Goal: Feedback & Contribution: Contribute content

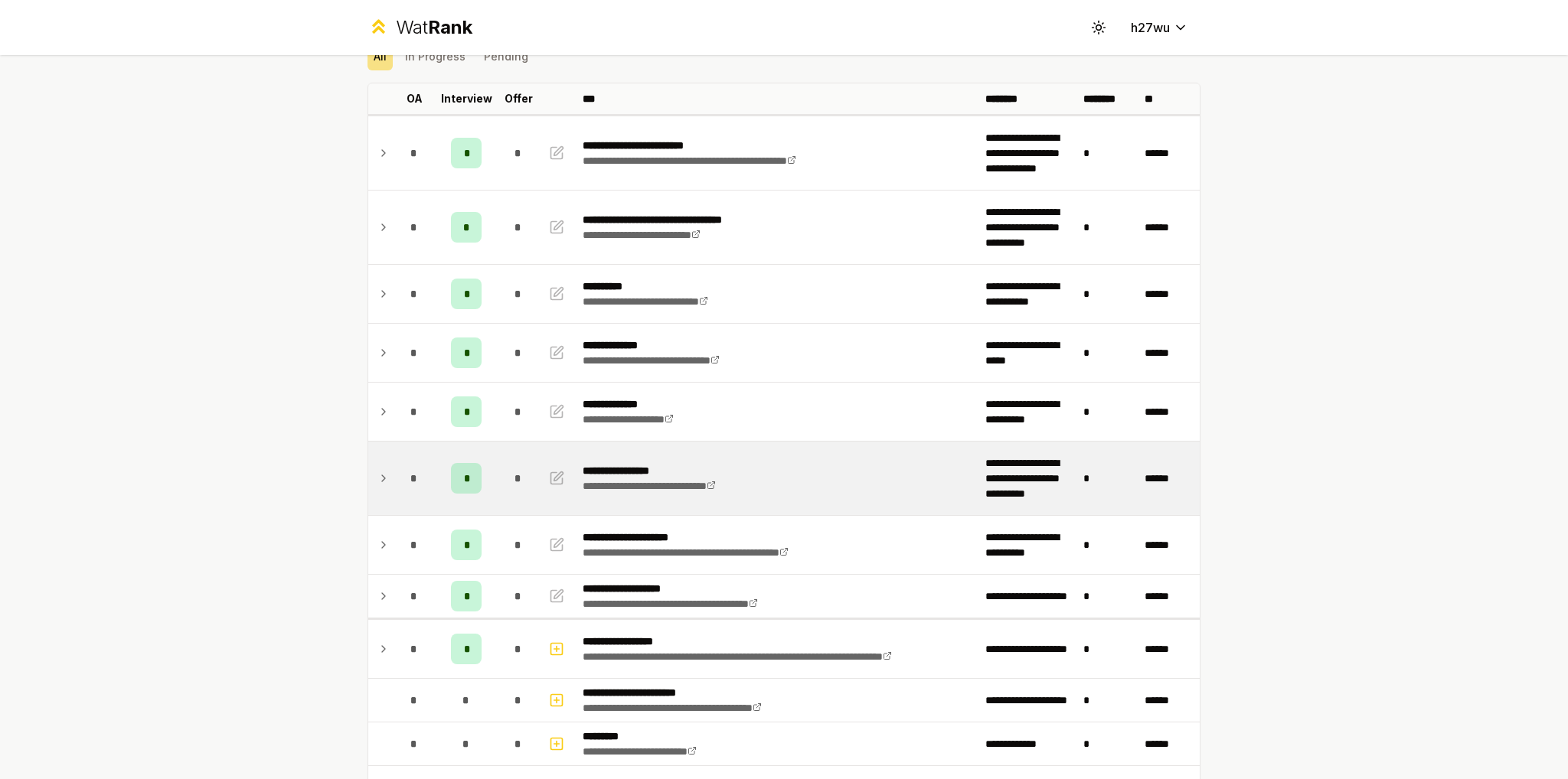
scroll to position [76, 0]
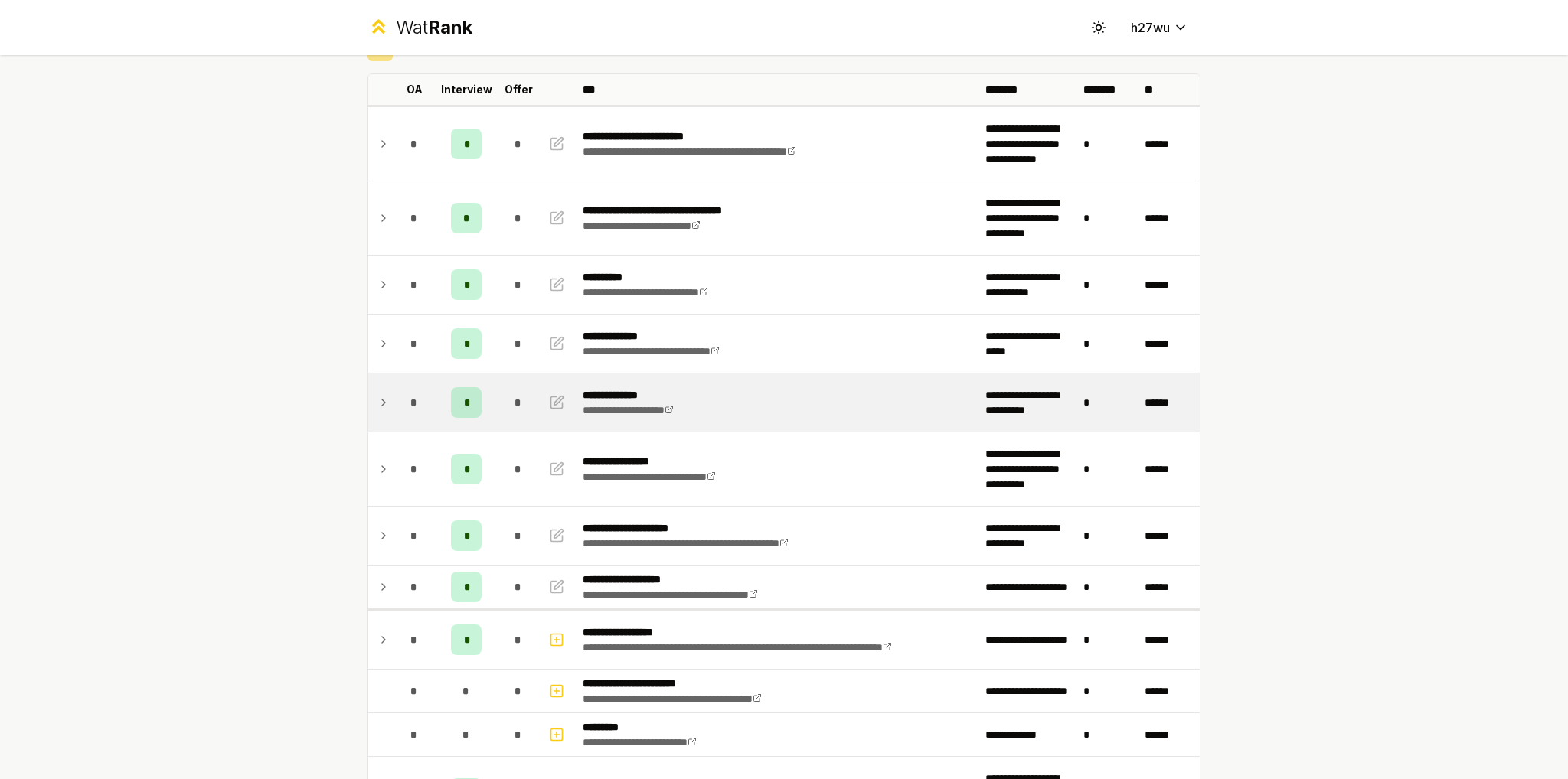
click at [751, 392] on td "**********" at bounding box center [778, 402] width 403 height 59
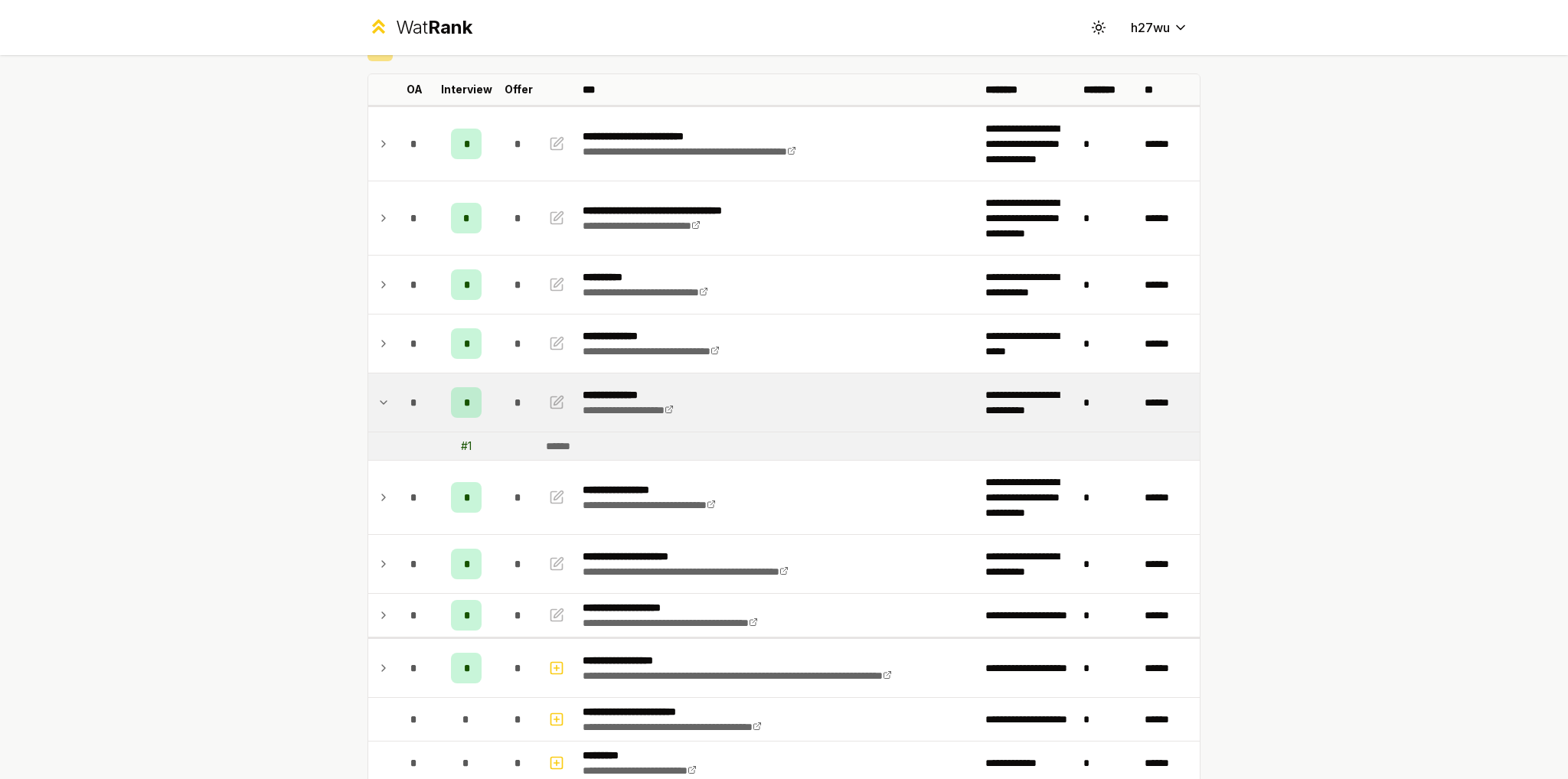
click at [455, 403] on div "*" at bounding box center [465, 402] width 30 height 30
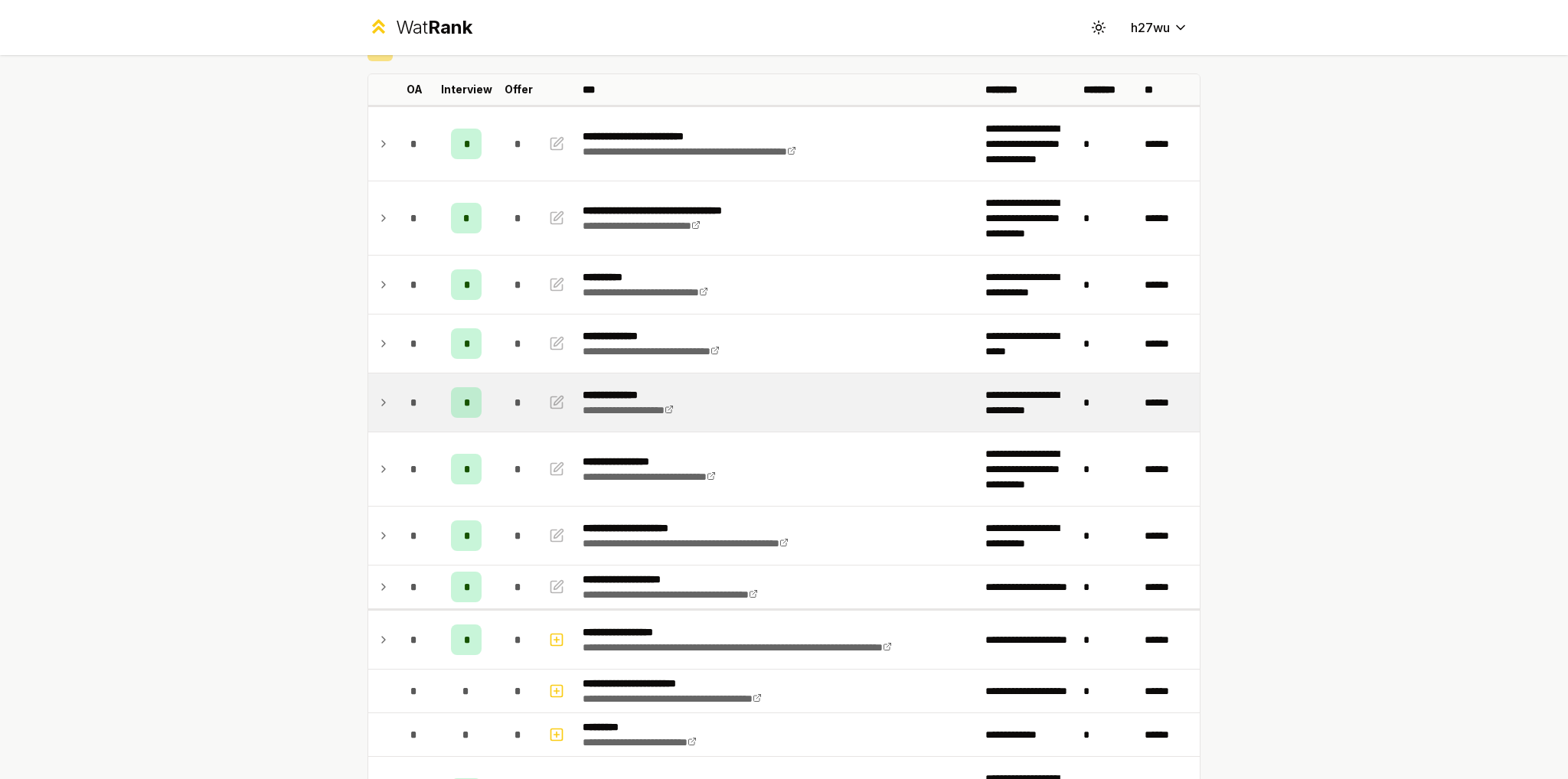
click at [456, 403] on div "*" at bounding box center [465, 402] width 30 height 30
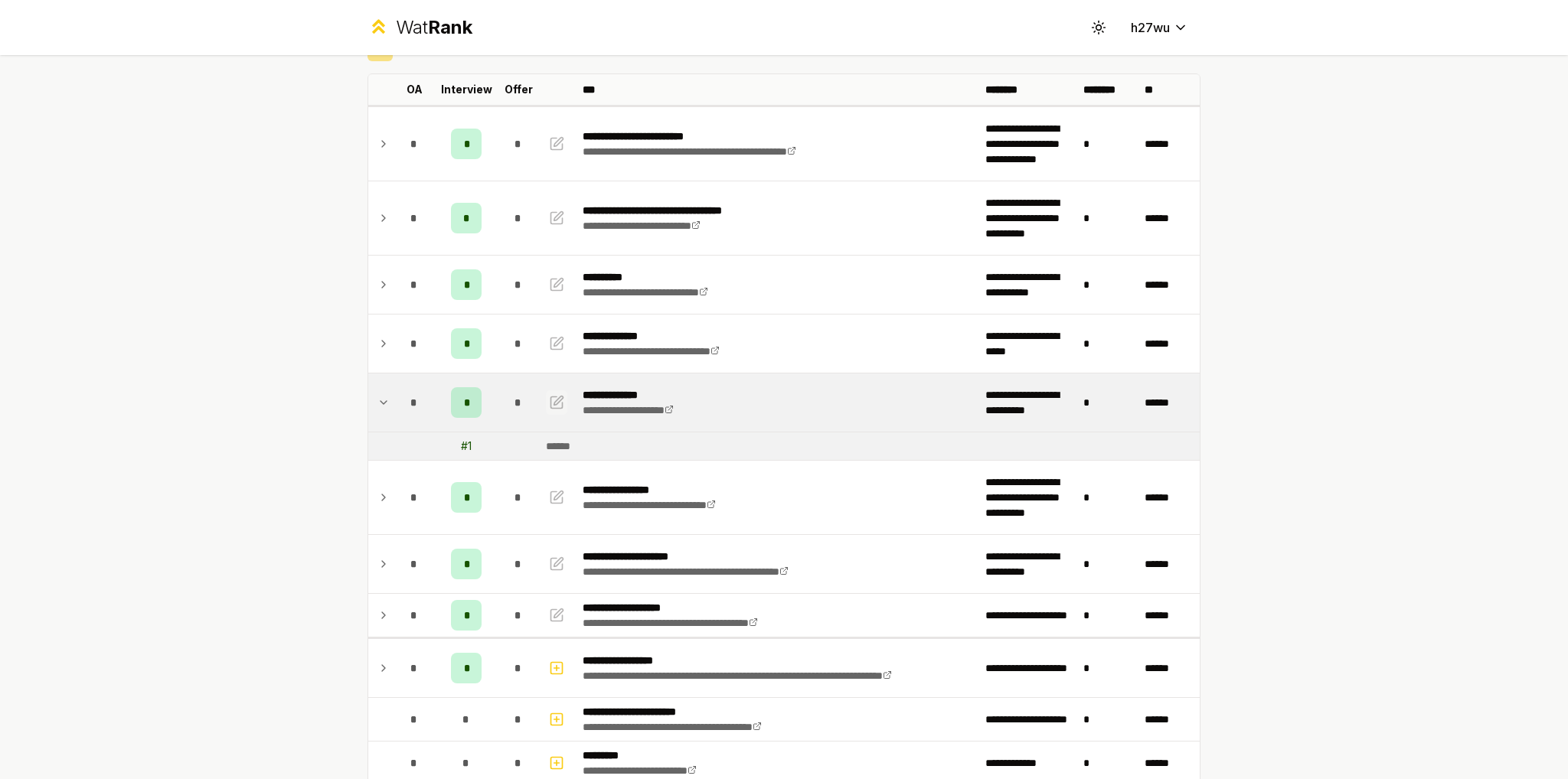
click at [559, 396] on button "button" at bounding box center [556, 402] width 21 height 24
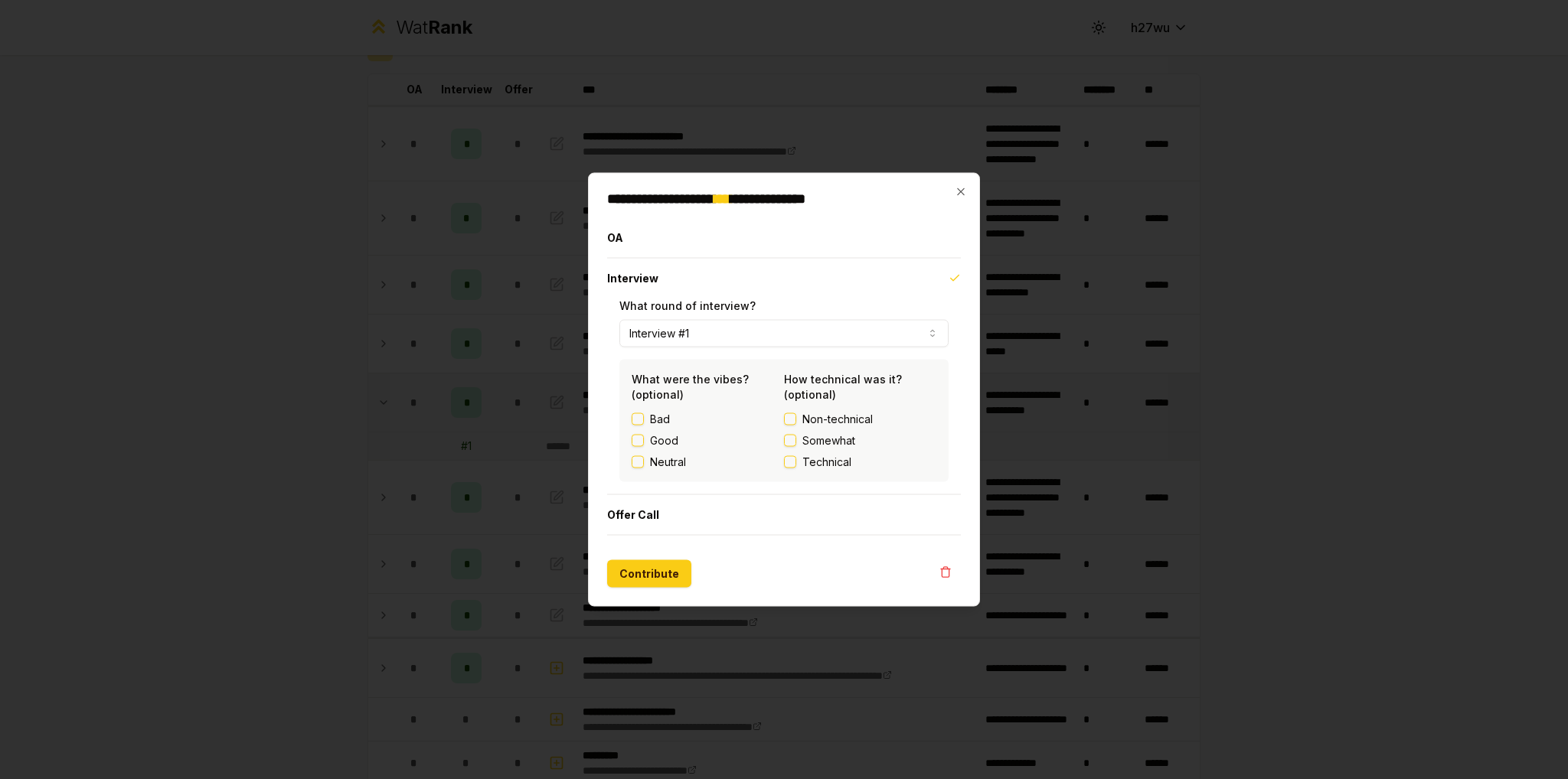
click at [662, 444] on label "Good" at bounding box center [664, 441] width 28 height 16
click at [643, 444] on button "Good" at bounding box center [638, 441] width 12 height 12
click at [842, 461] on span "Technical" at bounding box center [826, 462] width 49 height 16
click at [796, 461] on button "Technical" at bounding box center [790, 462] width 12 height 12
drag, startPoint x: 644, startPoint y: 557, endPoint x: 645, endPoint y: 567, distance: 10.0
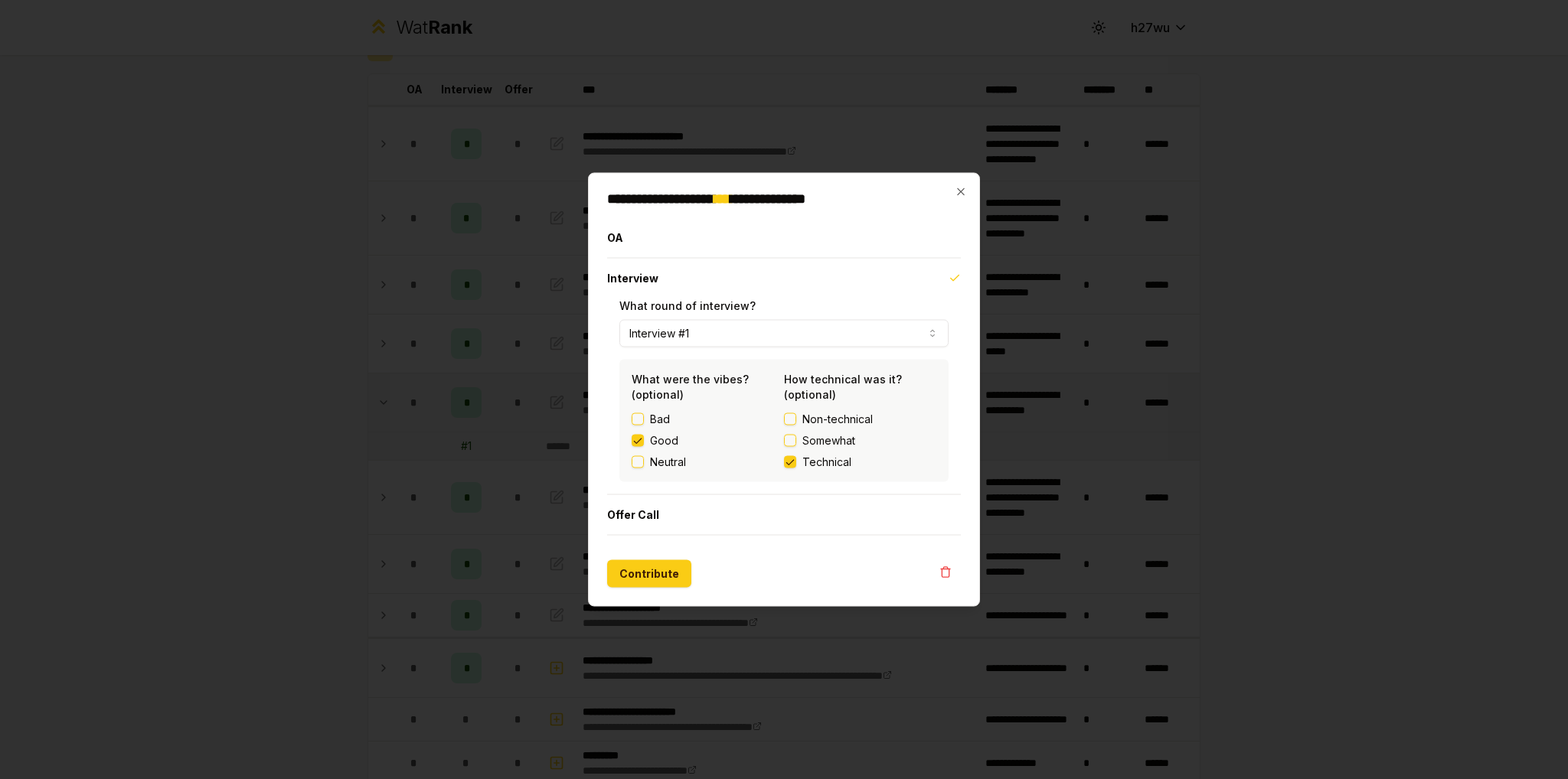
click at [644, 558] on form "**********" at bounding box center [783, 403] width 354 height 370
click at [647, 571] on button "Contribute" at bounding box center [649, 574] width 84 height 27
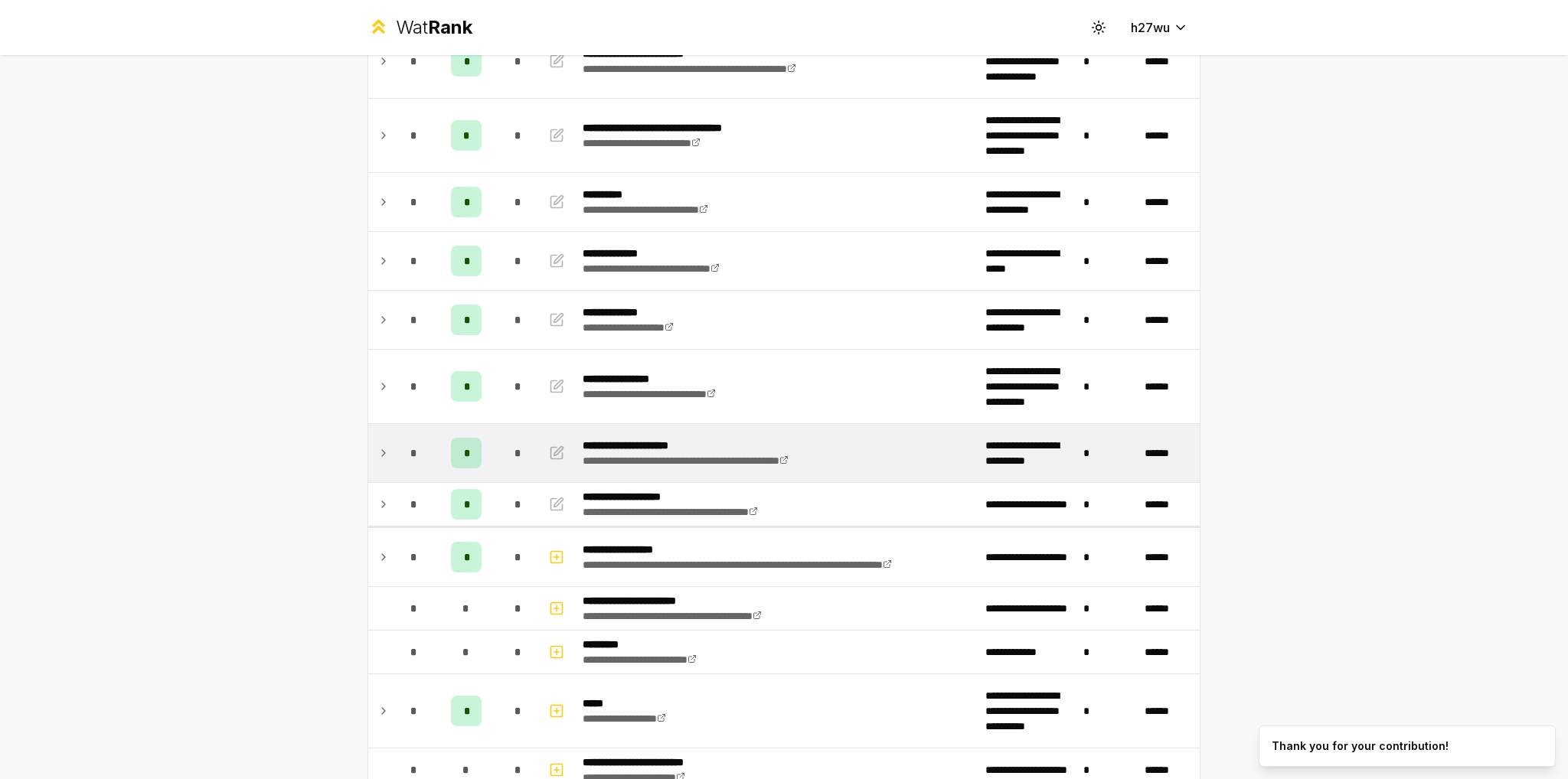
scroll to position [153, 0]
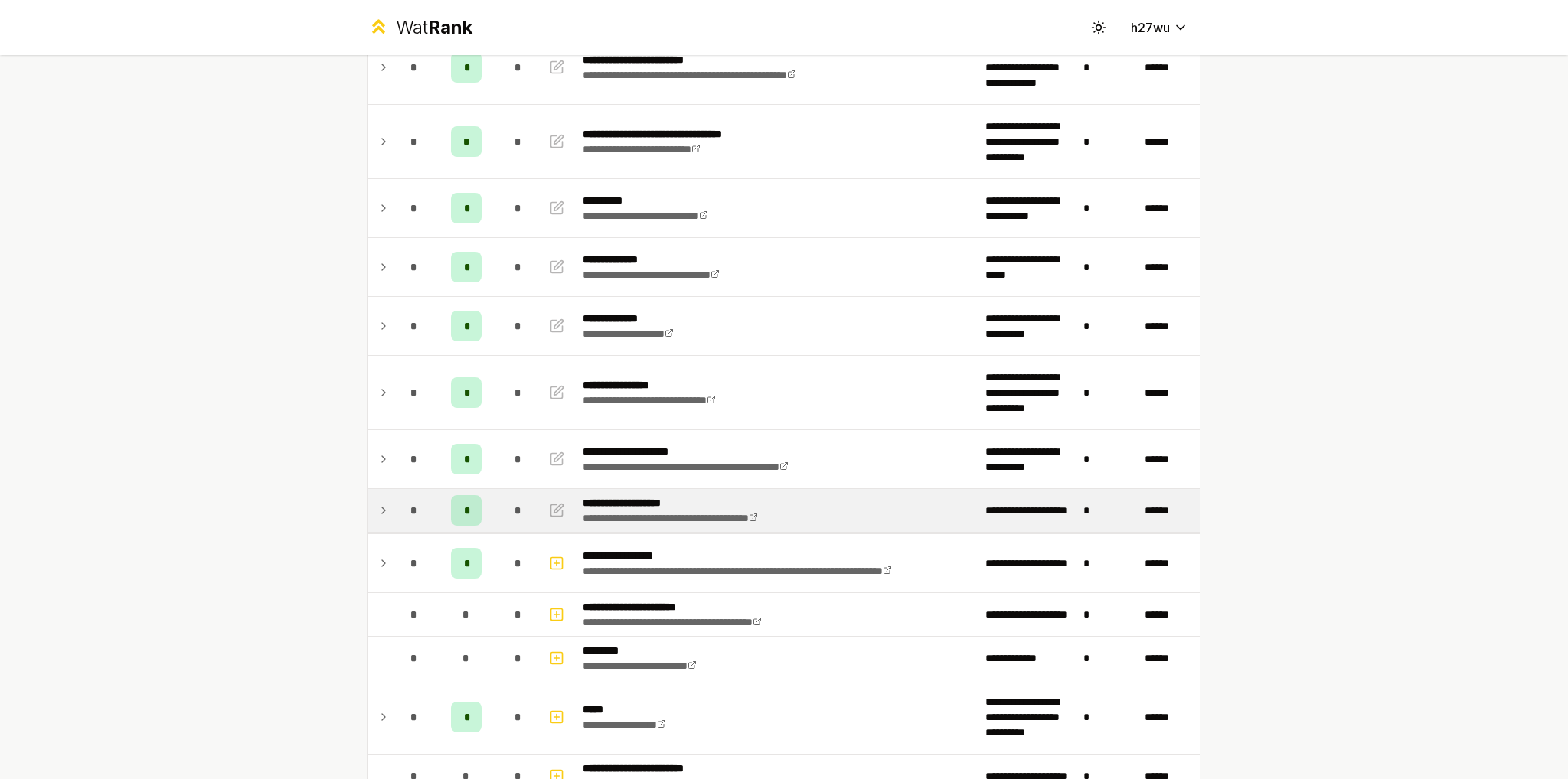
click at [563, 501] on td at bounding box center [558, 510] width 37 height 43
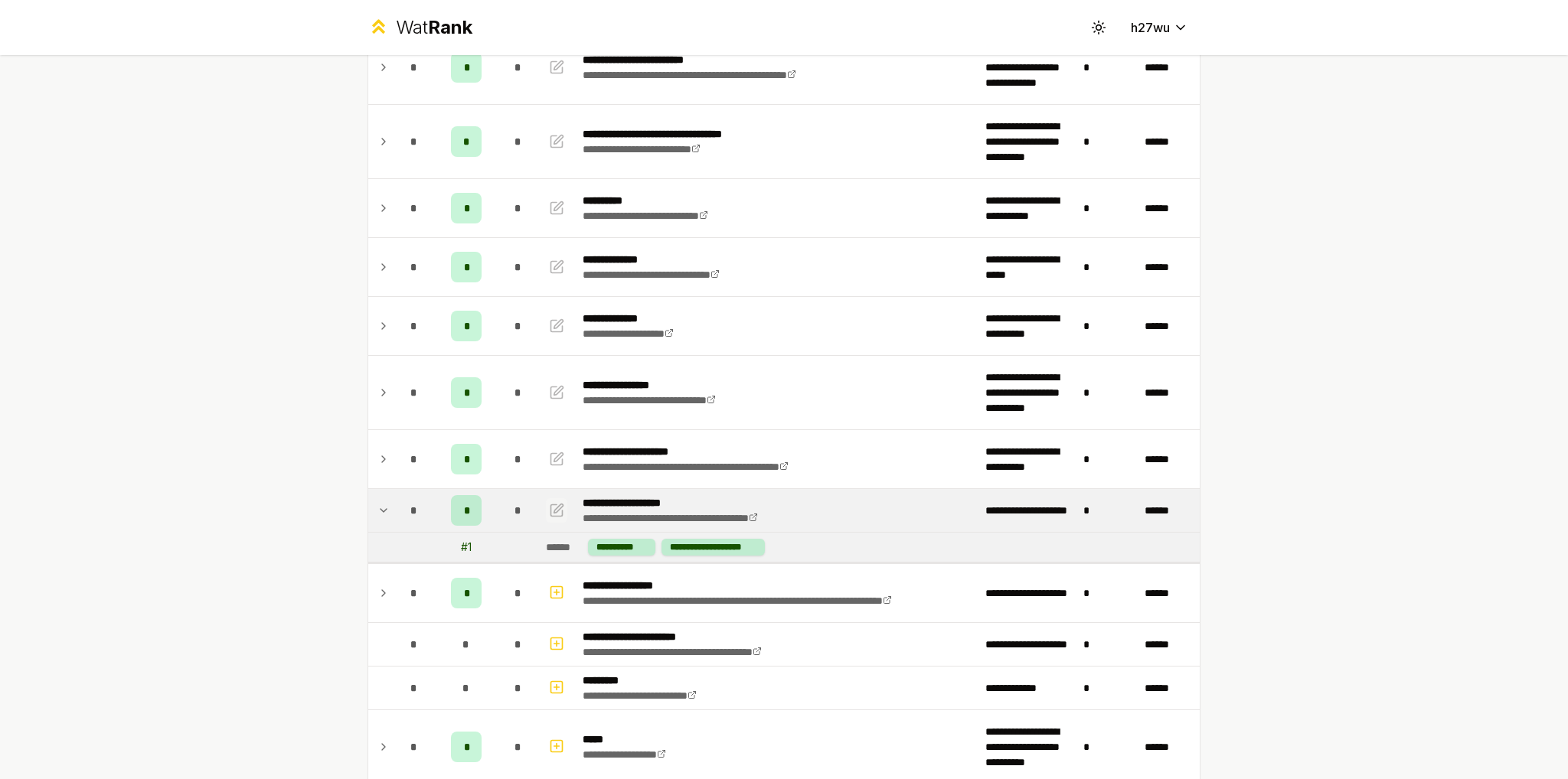
click at [555, 514] on icon "button" at bounding box center [557, 510] width 12 height 12
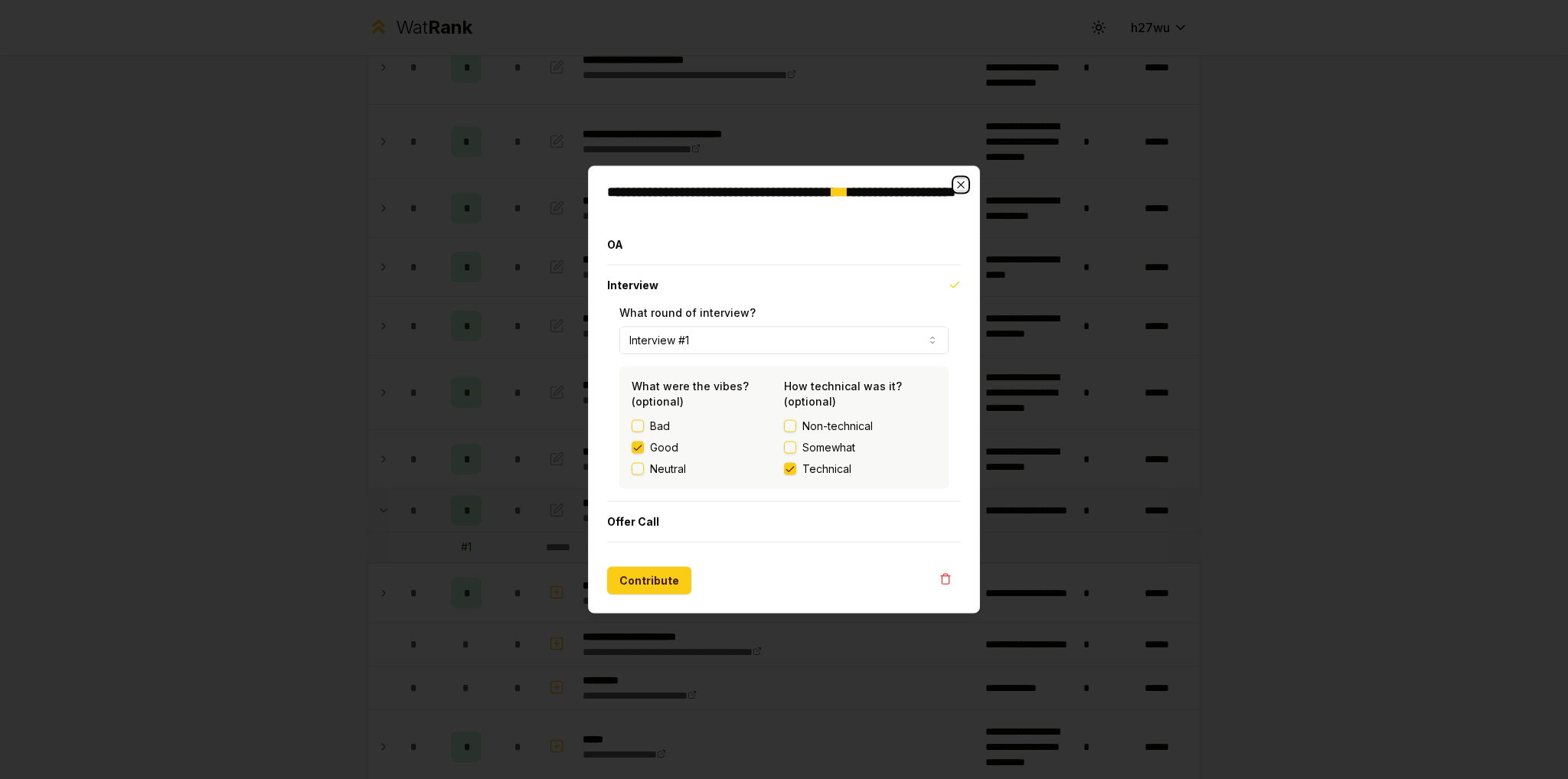
click at [961, 184] on icon "button" at bounding box center [960, 185] width 12 height 12
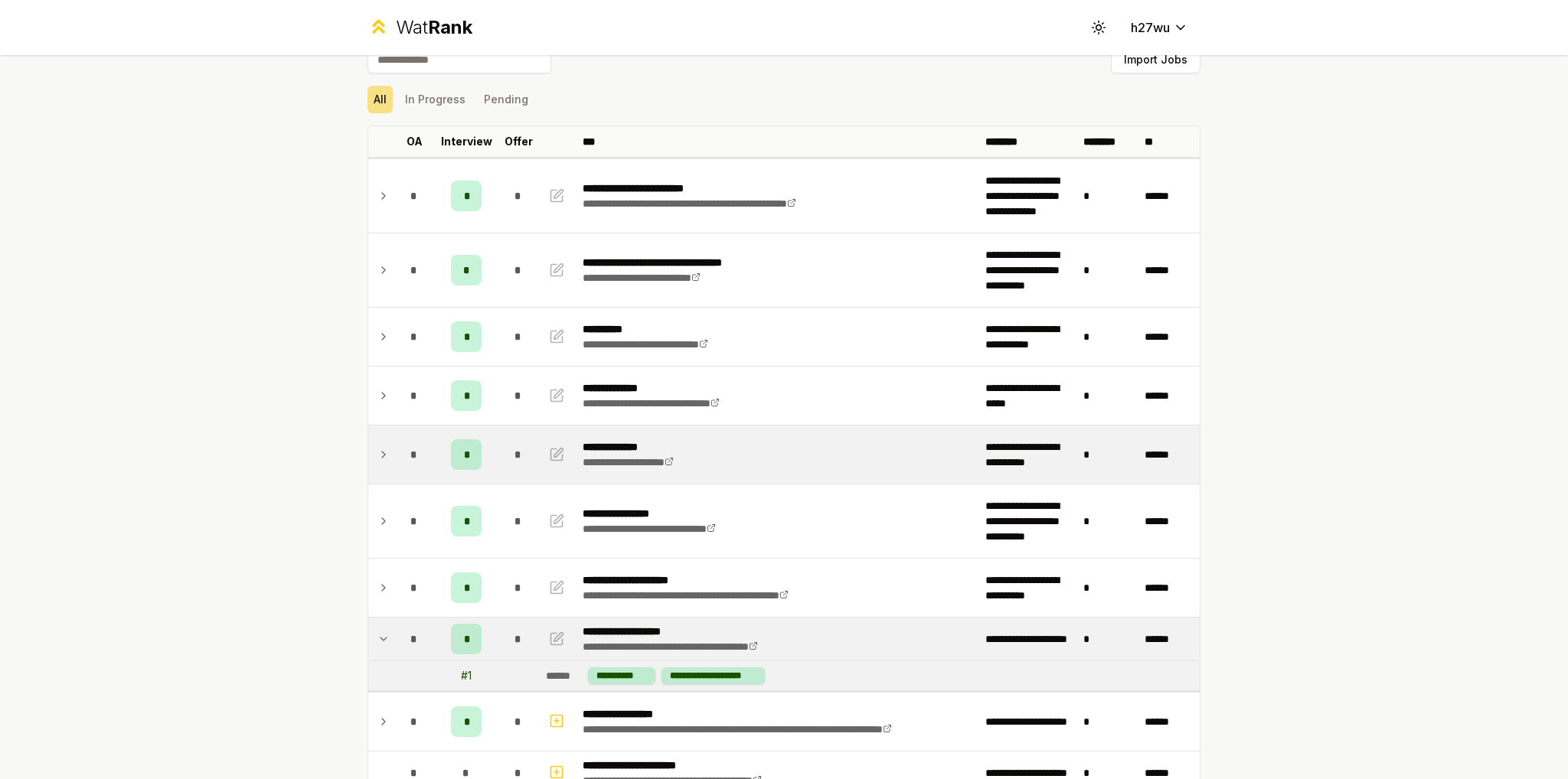
scroll to position [0, 0]
